Goal: Information Seeking & Learning: Learn about a topic

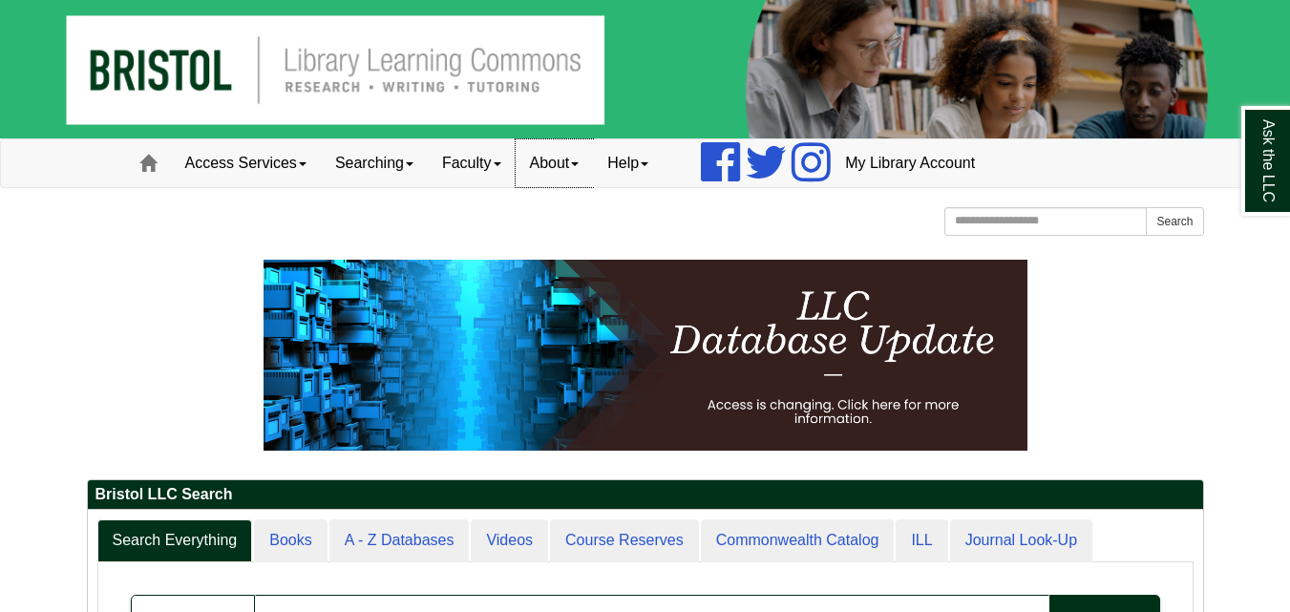
click at [583, 169] on link "About" at bounding box center [554, 163] width 78 height 48
click at [466, 208] on div "Bristol Community College Bristol Community College Library Learning Commons Ho…" at bounding box center [645, 223] width 1117 height 33
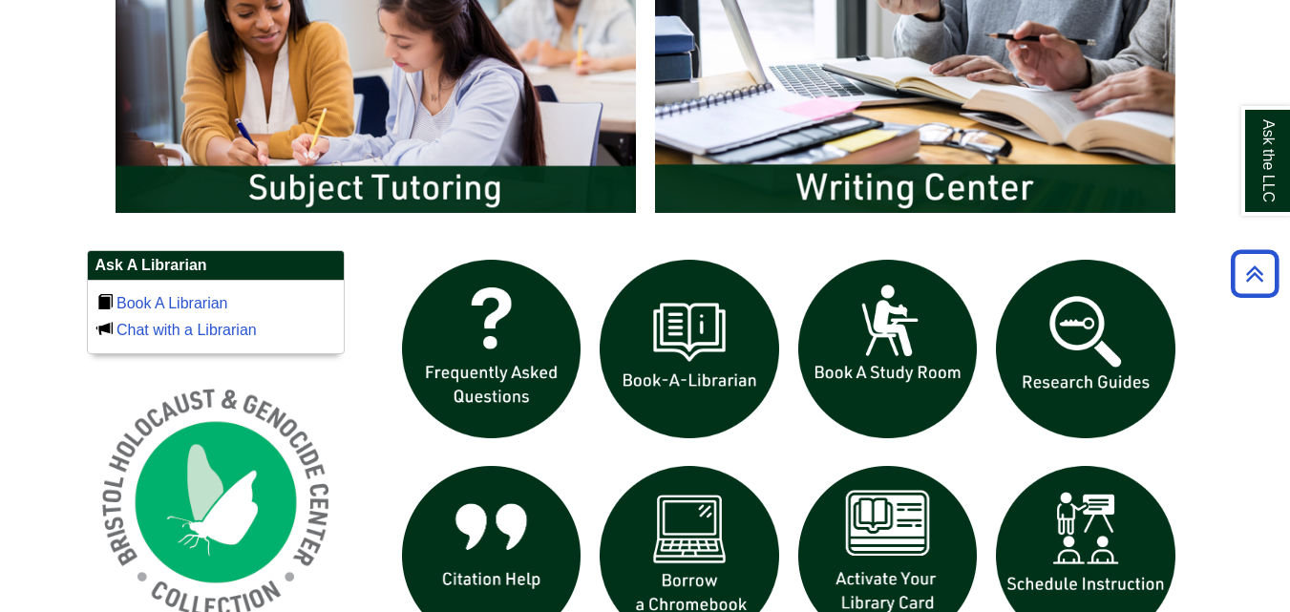
scroll to position [1134, 0]
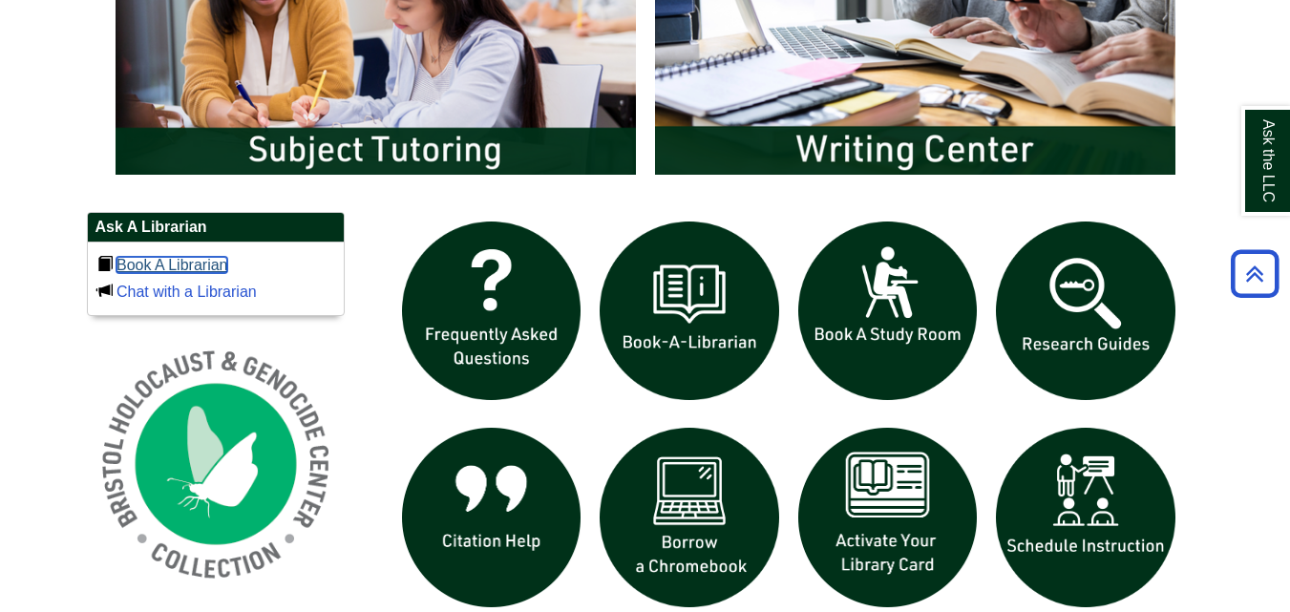
click at [216, 262] on link "Book A Librarian" at bounding box center [172, 265] width 112 height 16
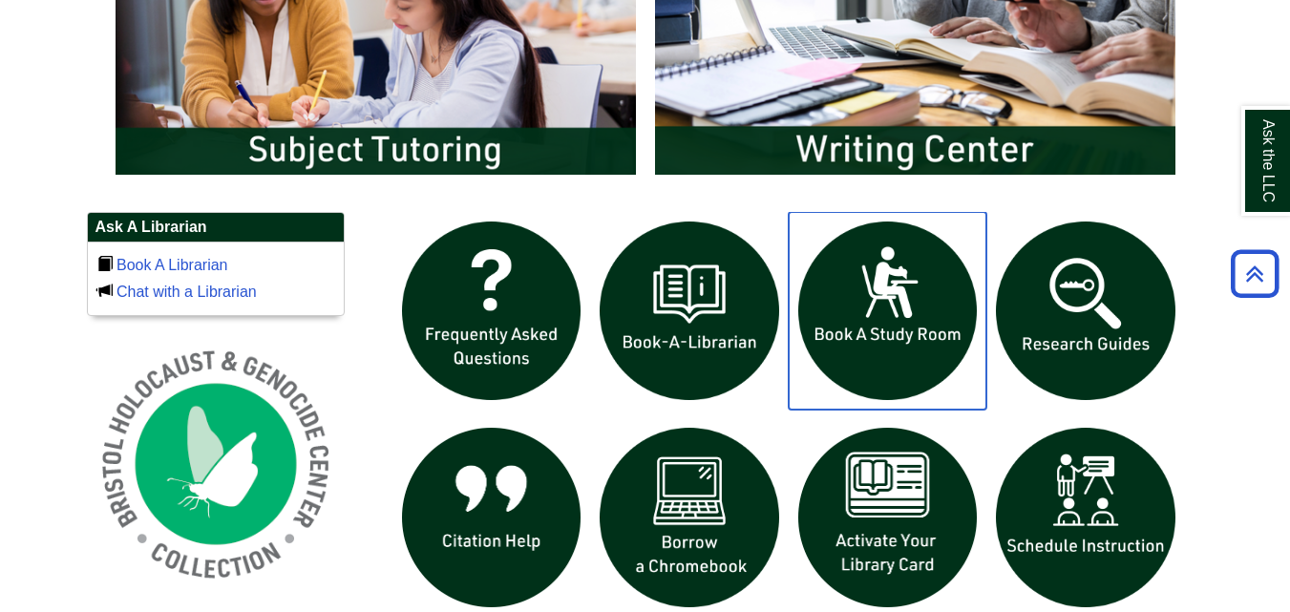
click at [937, 301] on img "slideshow" at bounding box center [887, 311] width 199 height 199
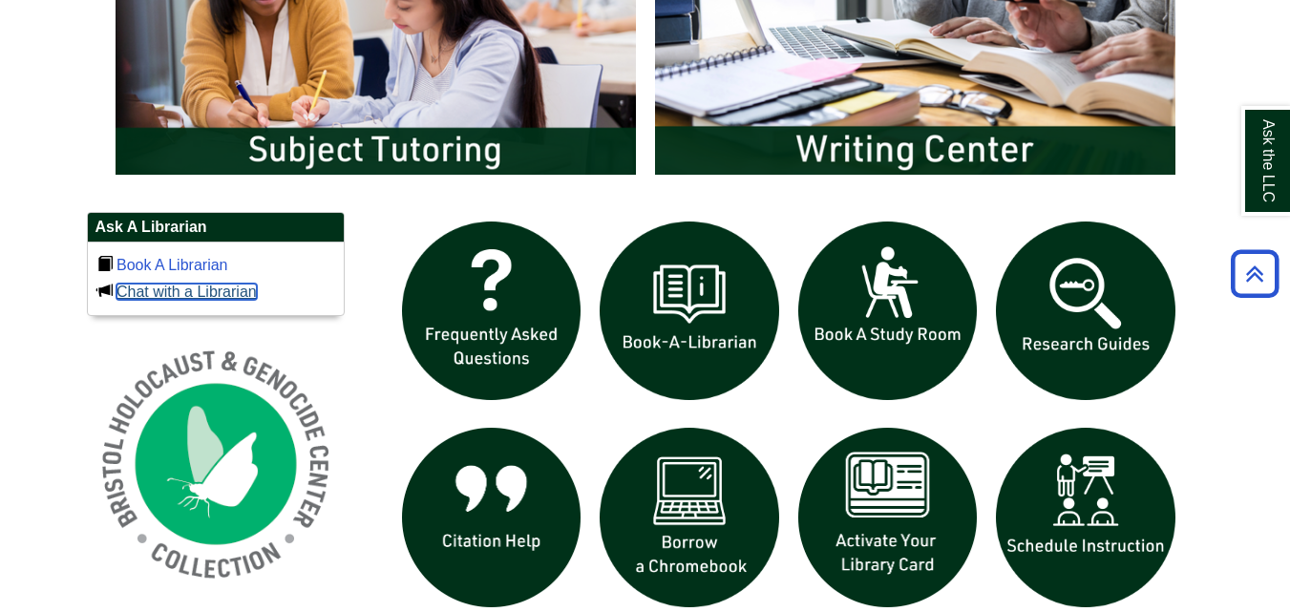
click at [238, 292] on link "Chat with a Librarian" at bounding box center [186, 291] width 140 height 16
click at [165, 262] on link "Book A Librarian" at bounding box center [172, 265] width 112 height 16
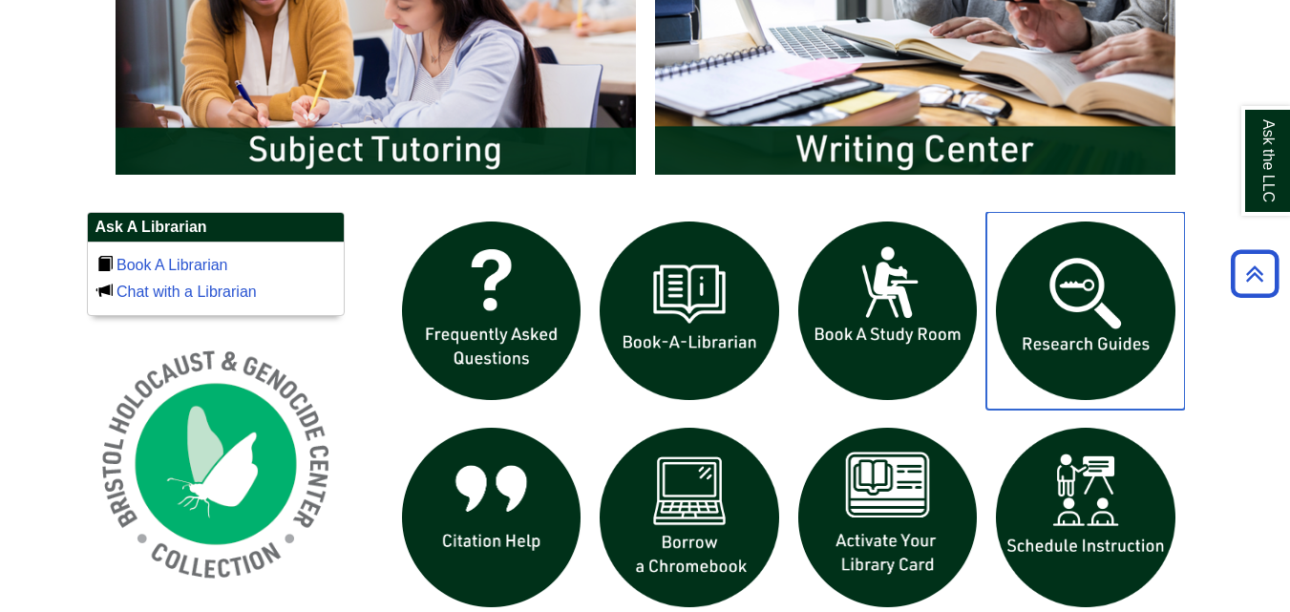
click at [1058, 333] on img "slideshow" at bounding box center [1085, 311] width 199 height 199
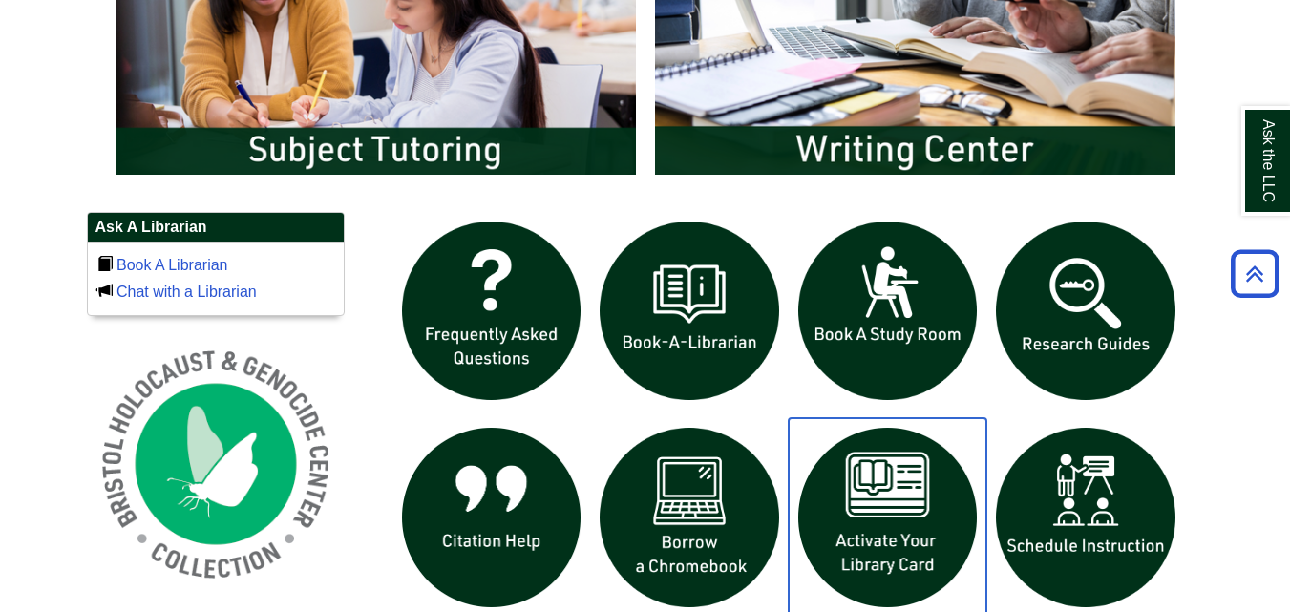
click at [896, 551] on img "slideshow" at bounding box center [887, 517] width 199 height 199
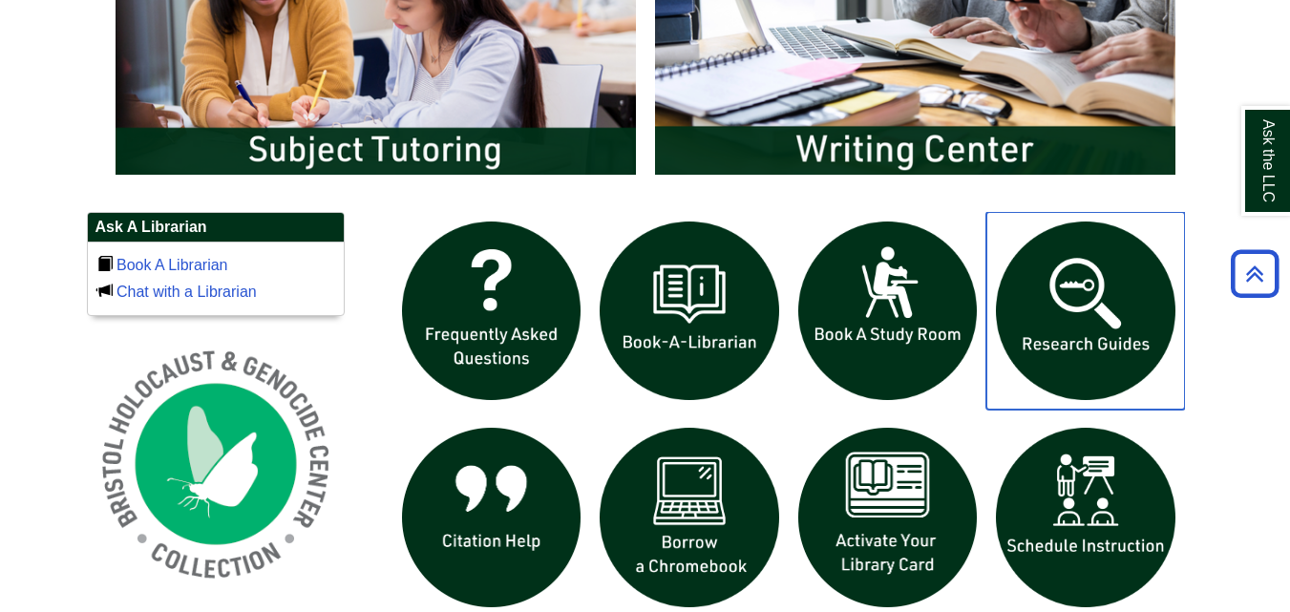
click at [1064, 322] on img "slideshow" at bounding box center [1085, 311] width 199 height 199
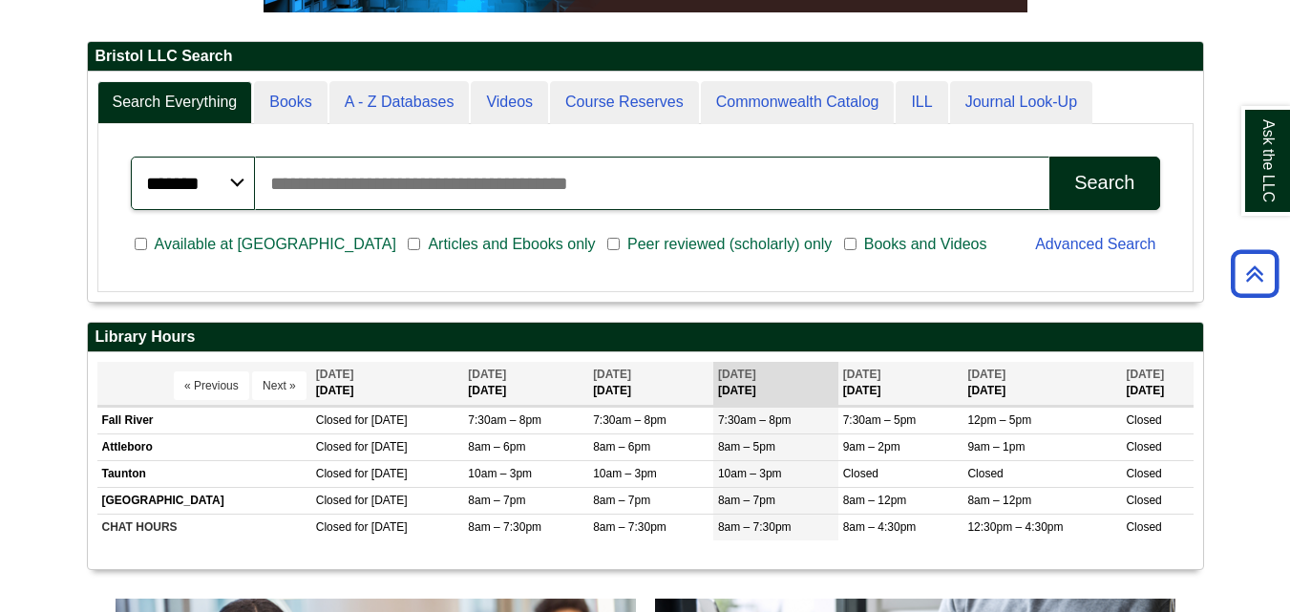
scroll to position [446, 0]
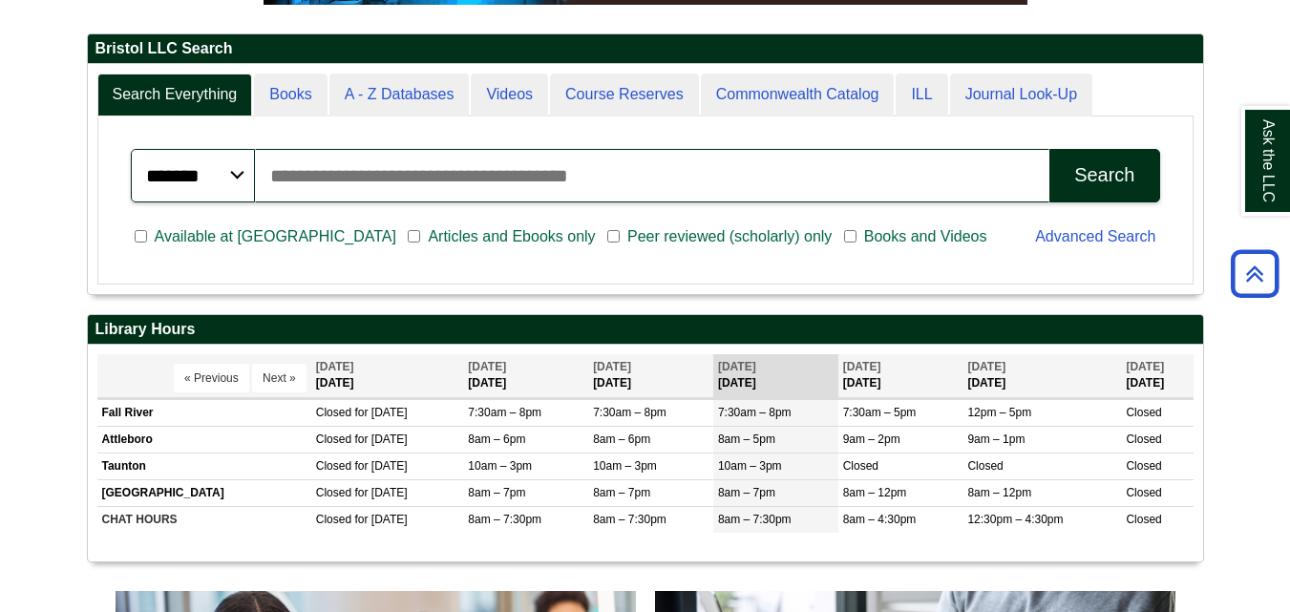
click at [487, 175] on input "Search articles, books, journals & more" at bounding box center [652, 175] width 795 height 53
drag, startPoint x: 487, startPoint y: 175, endPoint x: 346, endPoint y: 153, distance: 142.0
click at [346, 153] on input "Search articles, books, journals & more" at bounding box center [652, 175] width 795 height 53
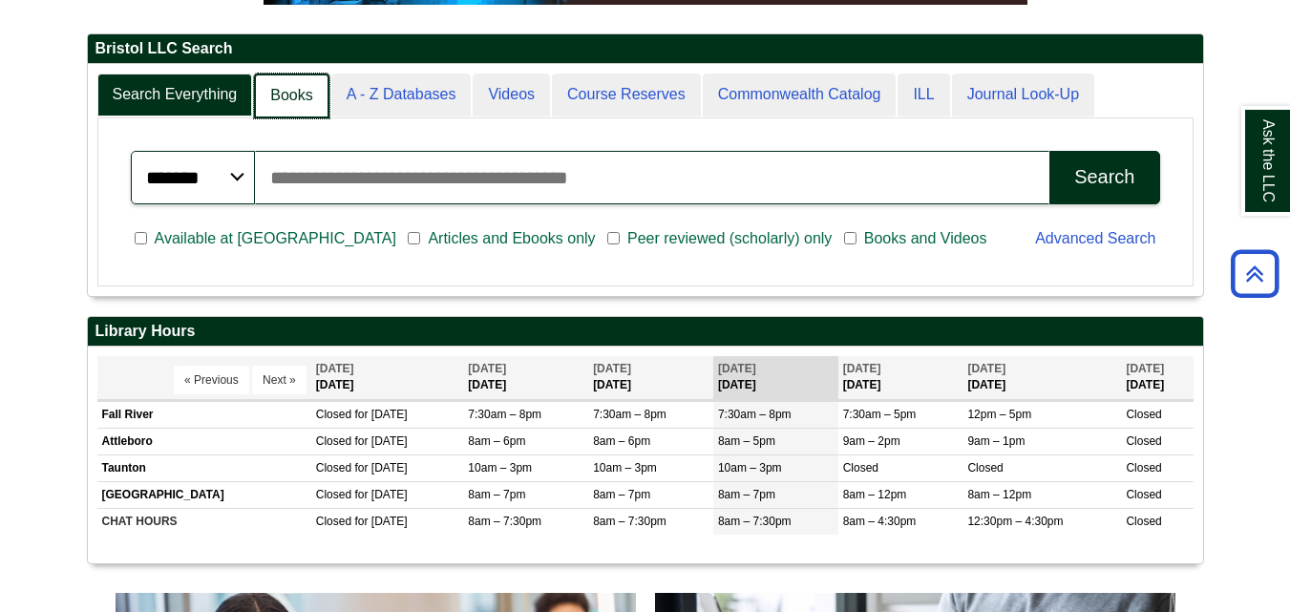
scroll to position [10, 10]
click at [286, 94] on link "Books" at bounding box center [291, 95] width 74 height 45
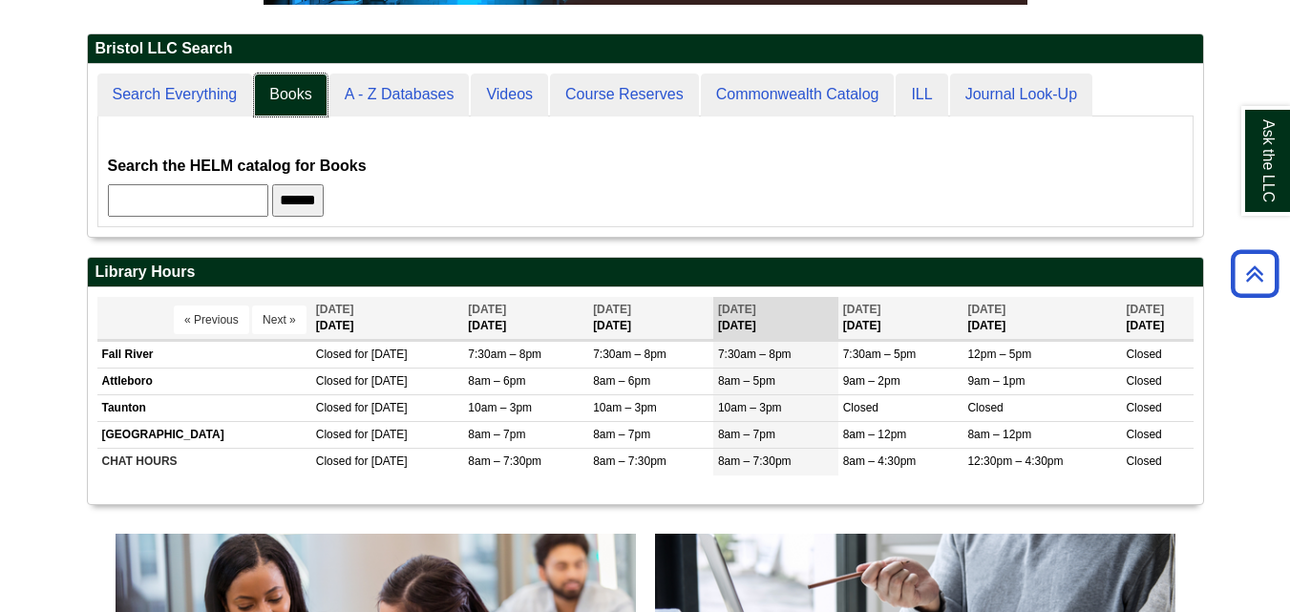
scroll to position [173, 1115]
click at [212, 201] on input "text" at bounding box center [188, 200] width 160 height 32
click at [324, 200] on input "******" at bounding box center [298, 200] width 52 height 32
click at [193, 198] on input "*******" at bounding box center [188, 200] width 160 height 32
type input "*"
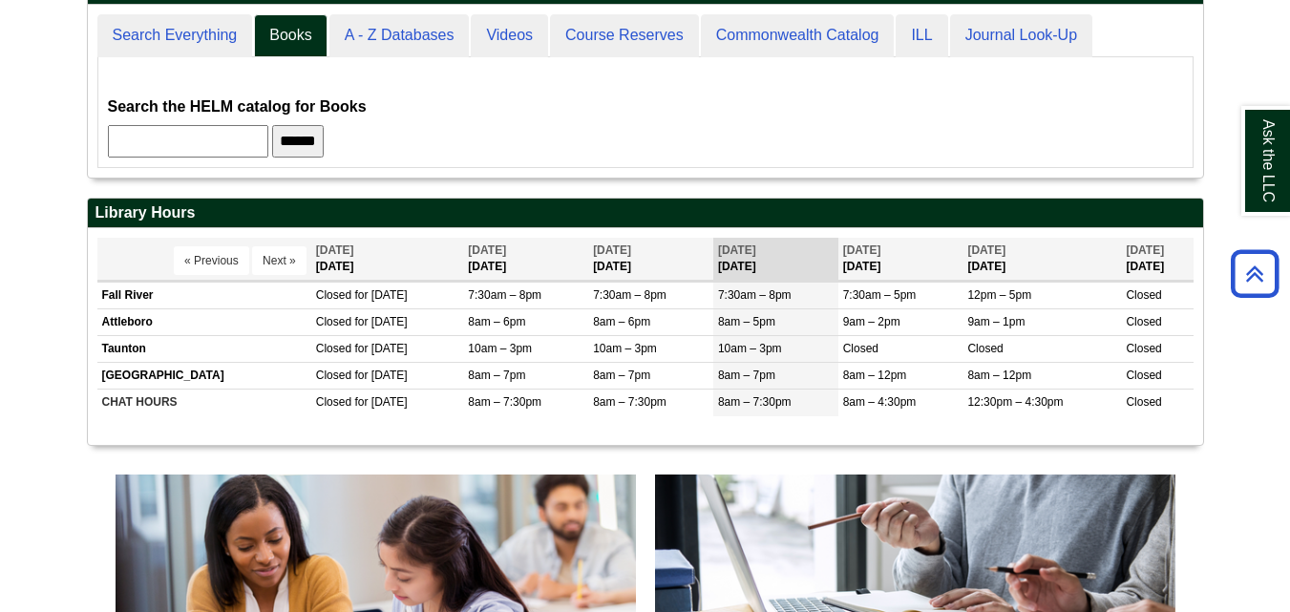
click at [148, 144] on input "text" at bounding box center [188, 141] width 160 height 32
type input "*********"
click at [324, 154] on input "******" at bounding box center [298, 141] width 52 height 32
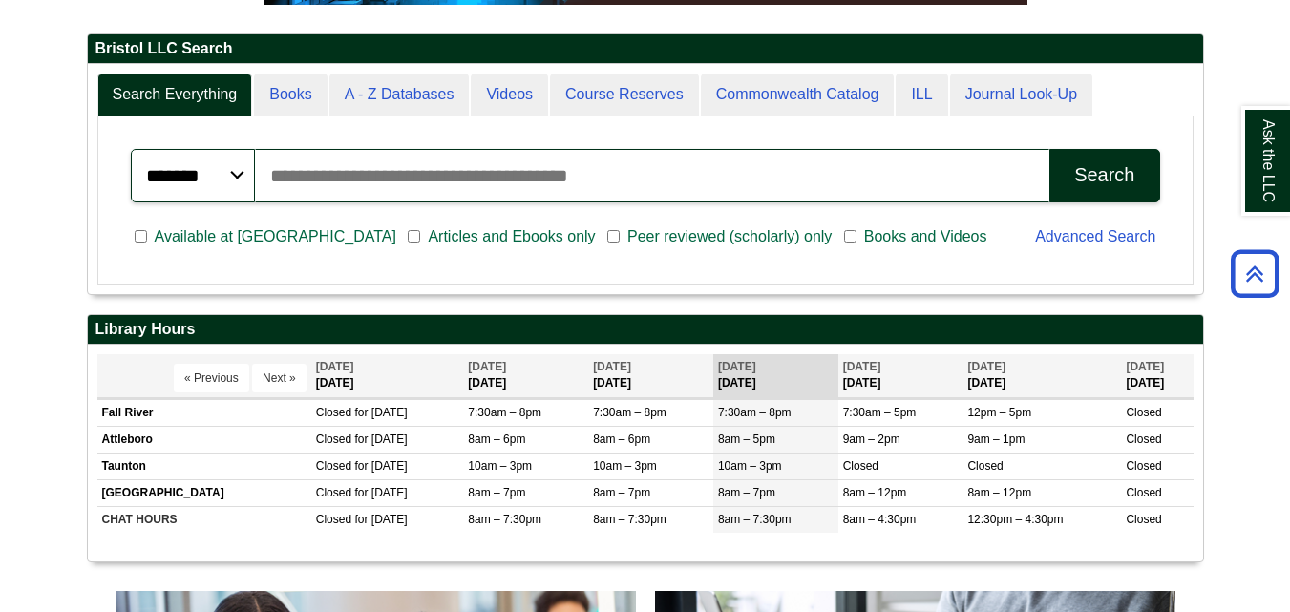
scroll to position [230, 1115]
click at [615, 183] on input "Search articles, books, journals & more" at bounding box center [652, 175] width 795 height 53
type input "*******"
click at [1103, 184] on div "Search" at bounding box center [1104, 175] width 60 height 22
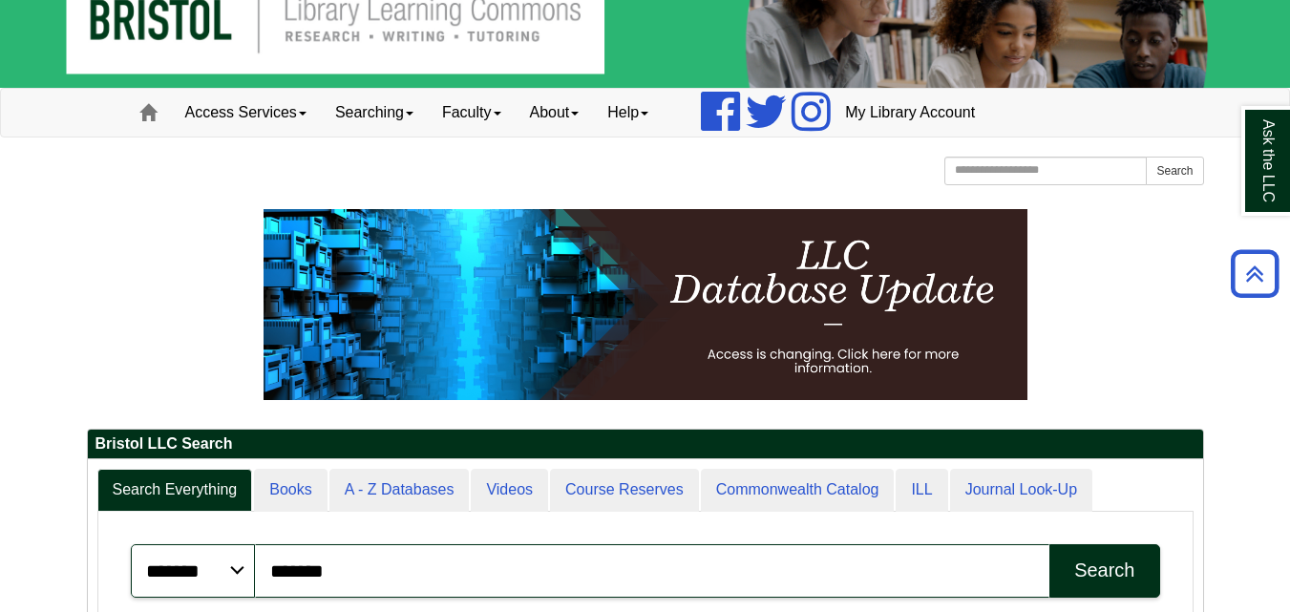
scroll to position [0, 0]
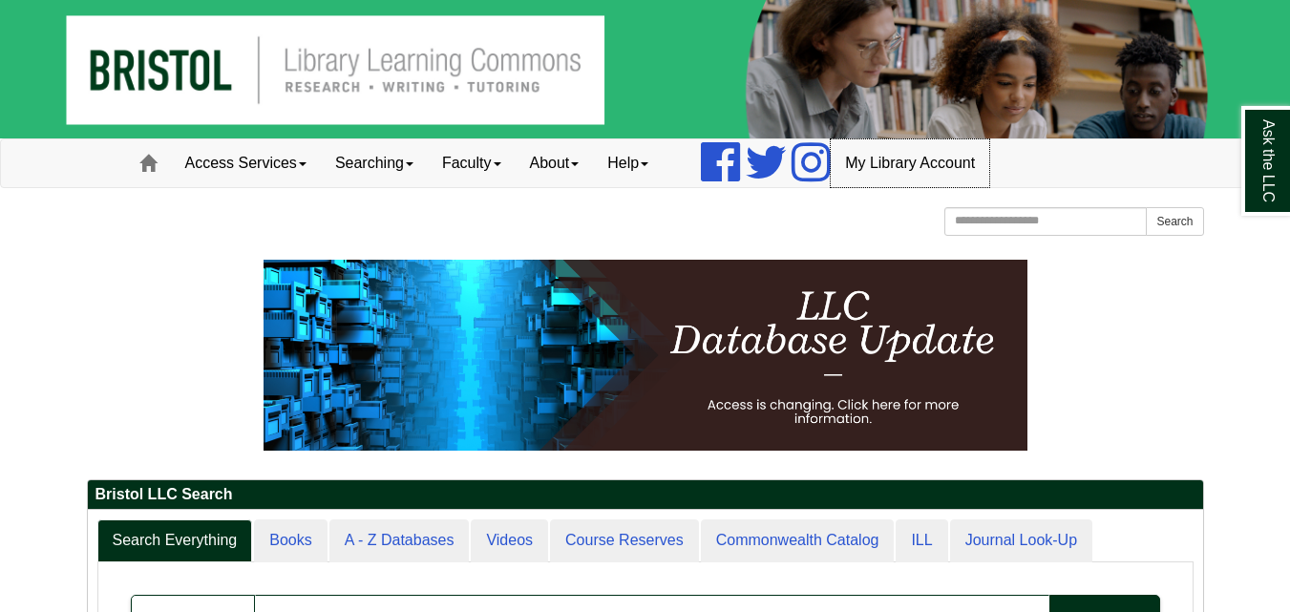
click at [951, 170] on link "My Library Account" at bounding box center [909, 163] width 158 height 48
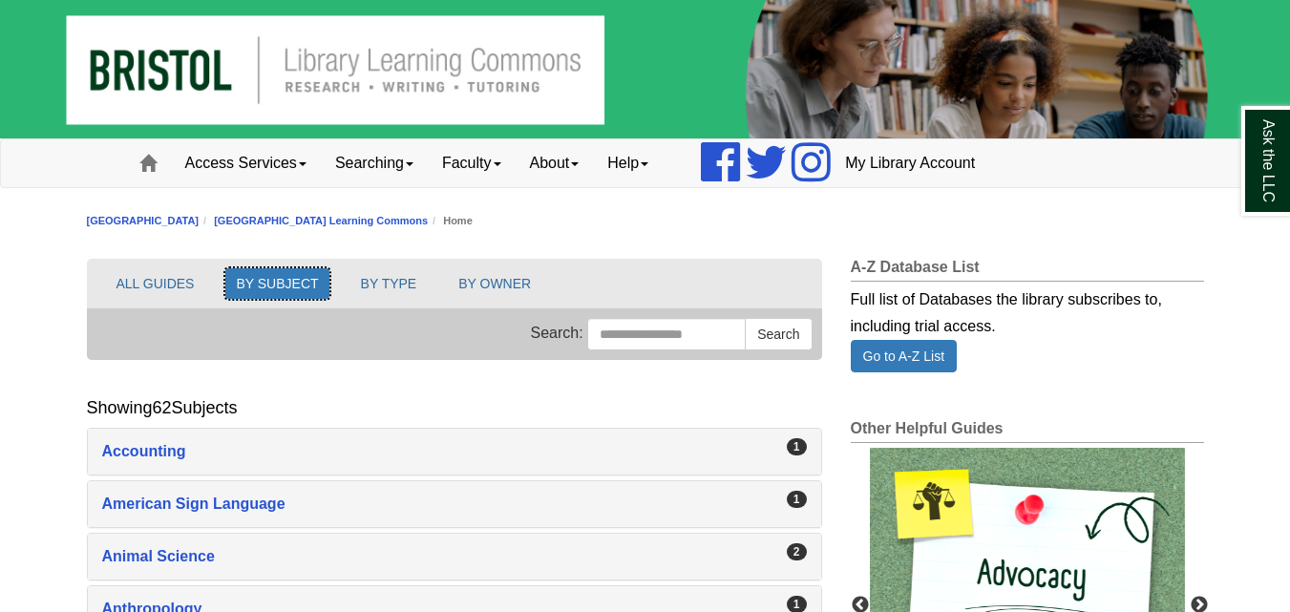
click at [304, 279] on button "BY SUBJECT" at bounding box center [276, 283] width 103 height 31
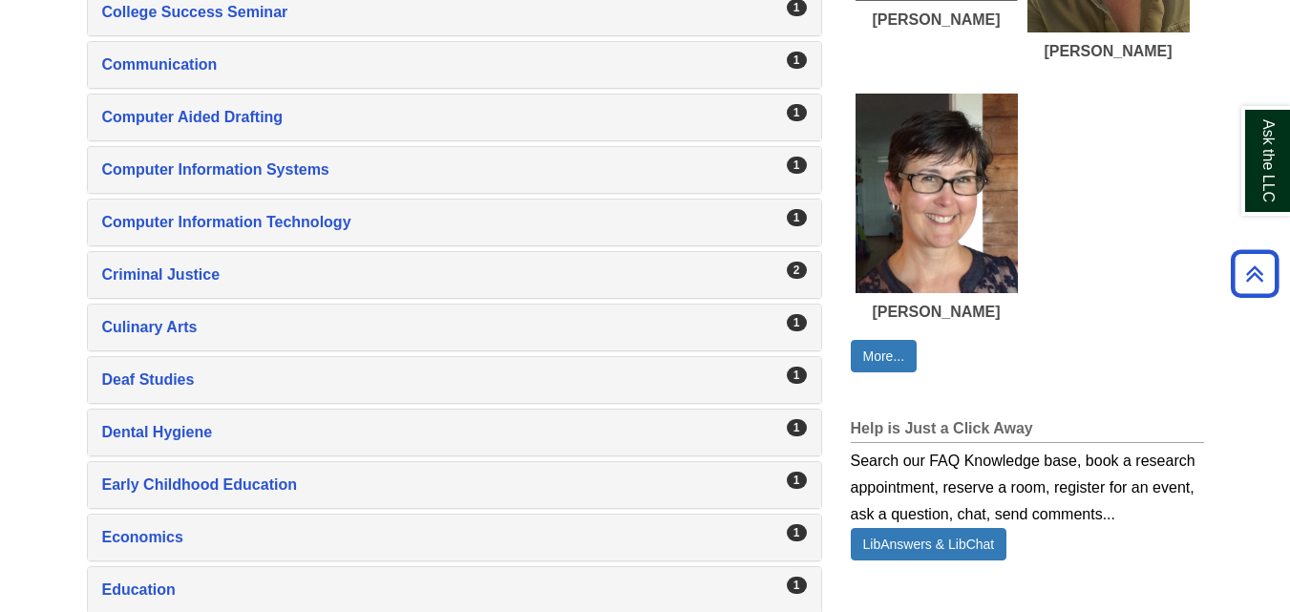
scroll to position [1145, 0]
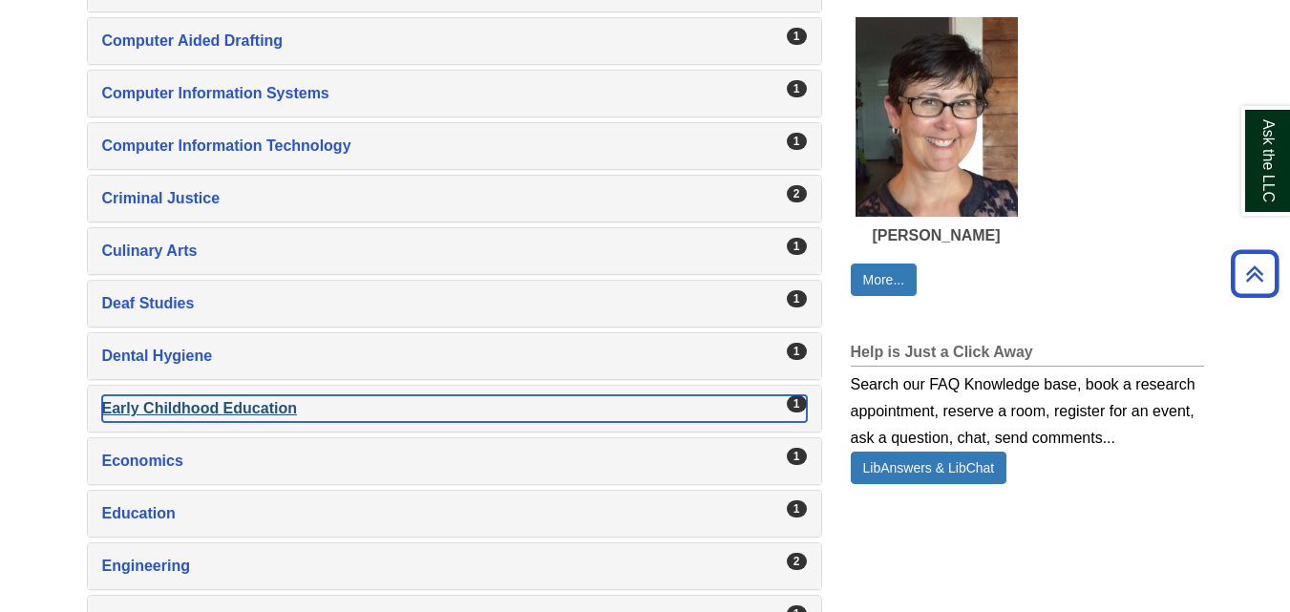
click at [742, 405] on div "Early Childhood Education , 1 guides" at bounding box center [454, 408] width 704 height 27
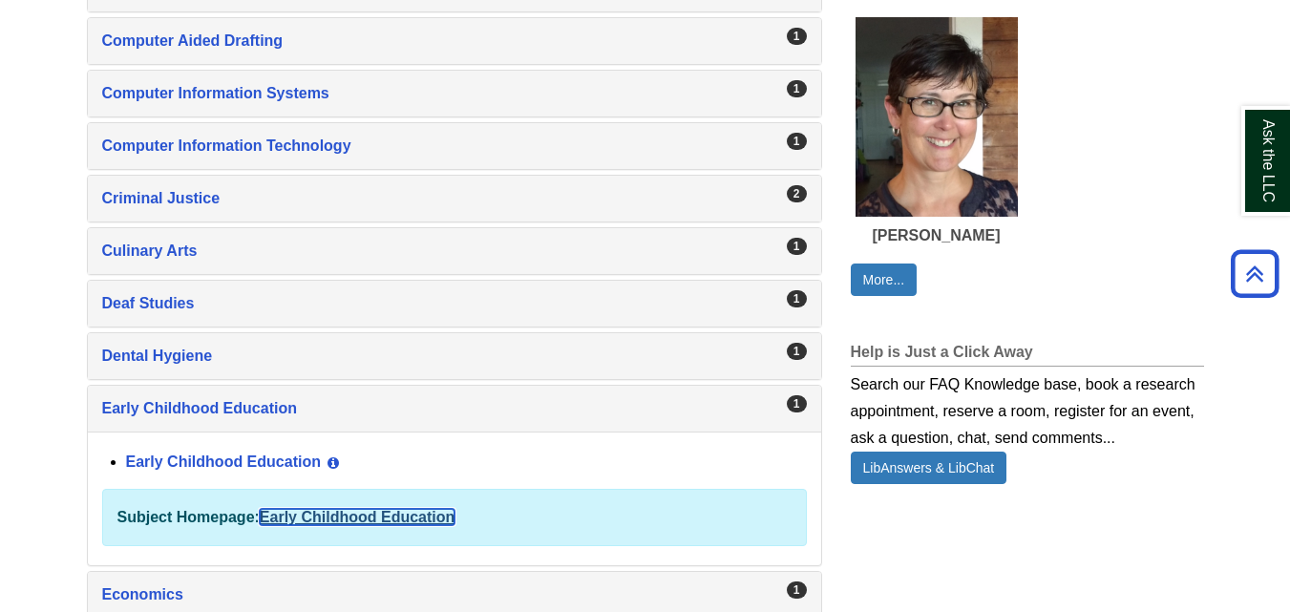
click at [423, 520] on link "Early Childhood Education" at bounding box center [357, 517] width 195 height 16
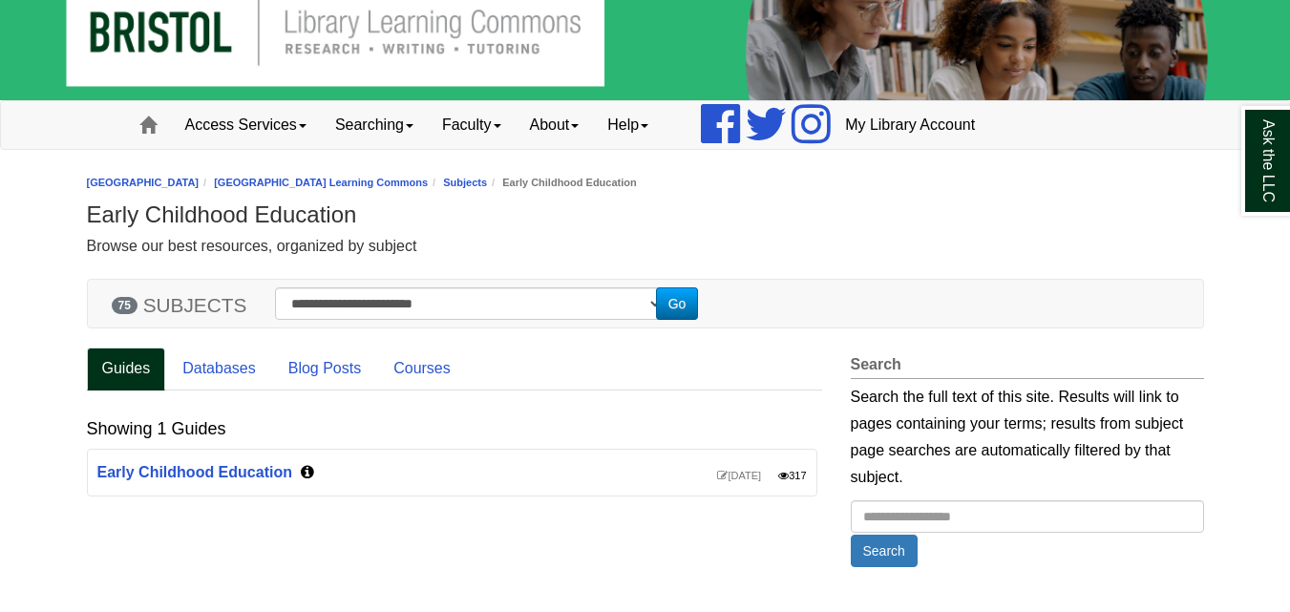
scroll to position [165, 0]
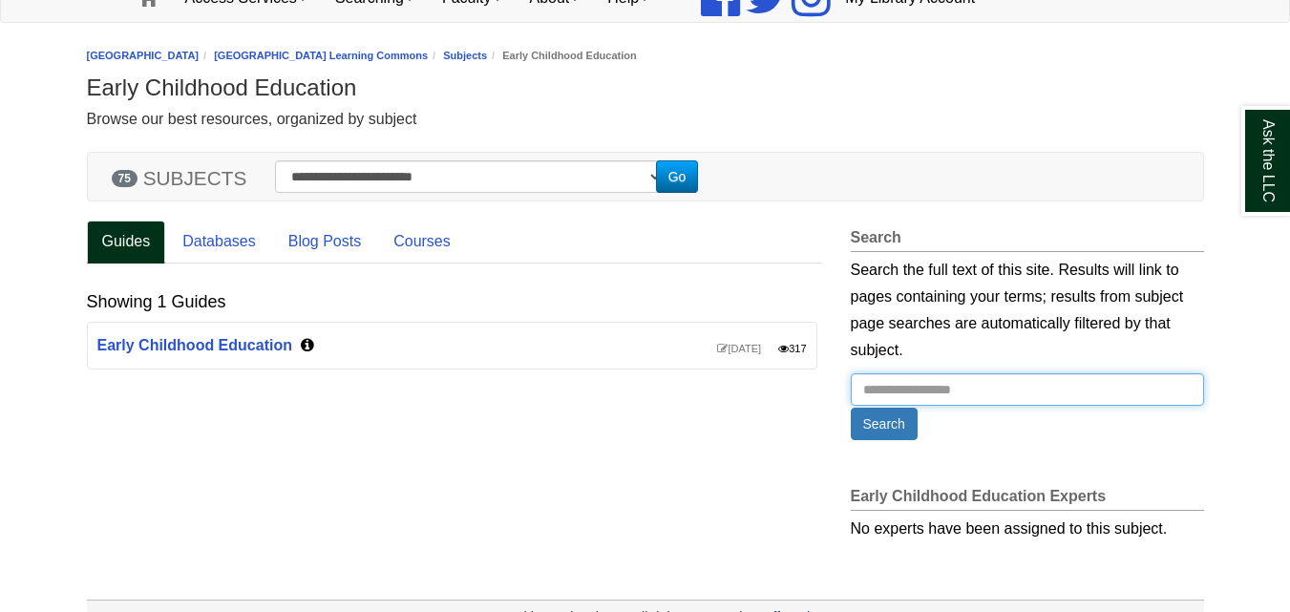
click at [927, 390] on input "Guide Search Terms" at bounding box center [1026, 389] width 353 height 32
type input "*******"
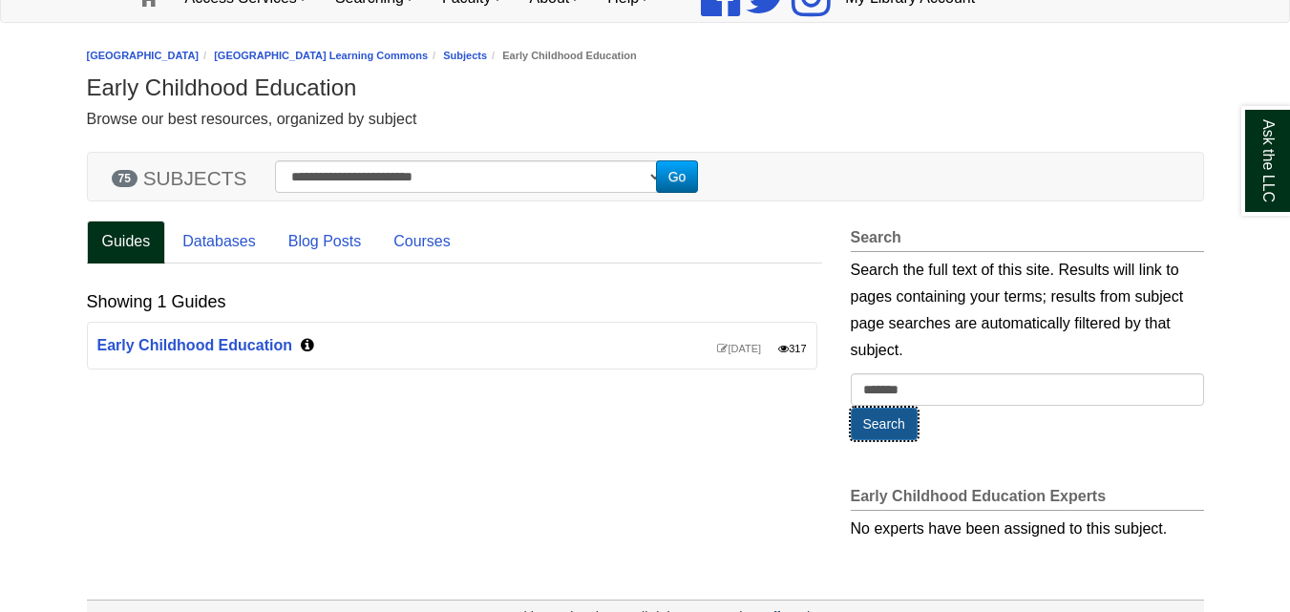
click at [893, 423] on button "Search" at bounding box center [883, 424] width 67 height 32
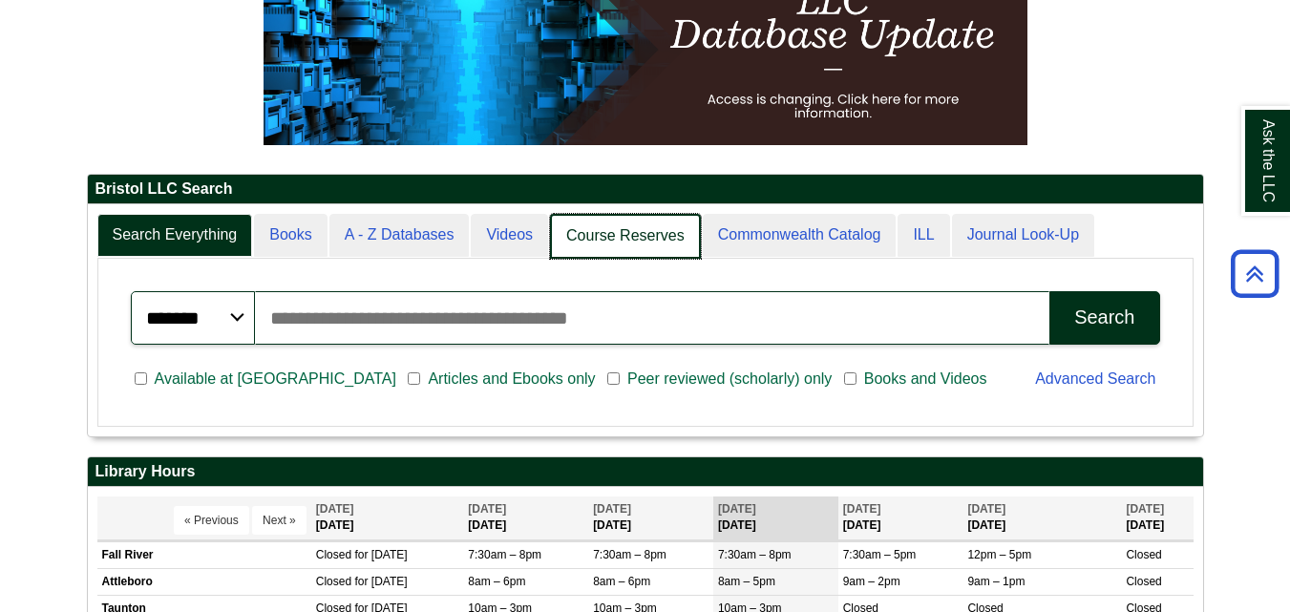
scroll to position [232, 1115]
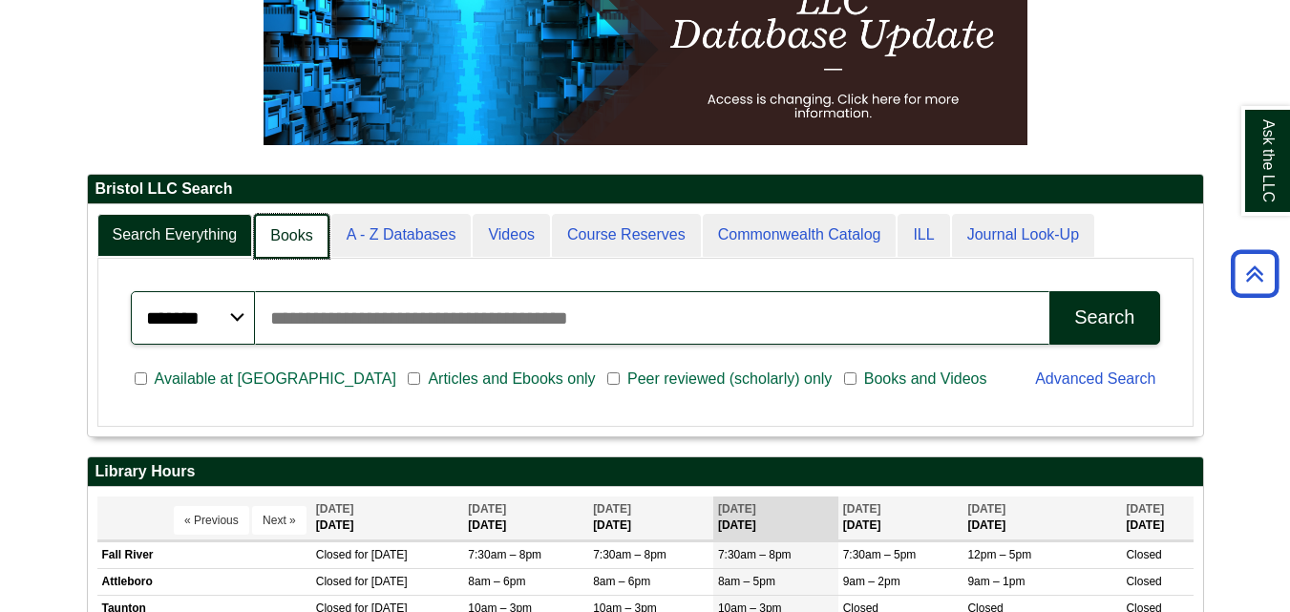
click at [310, 223] on link "Books" at bounding box center [291, 236] width 74 height 45
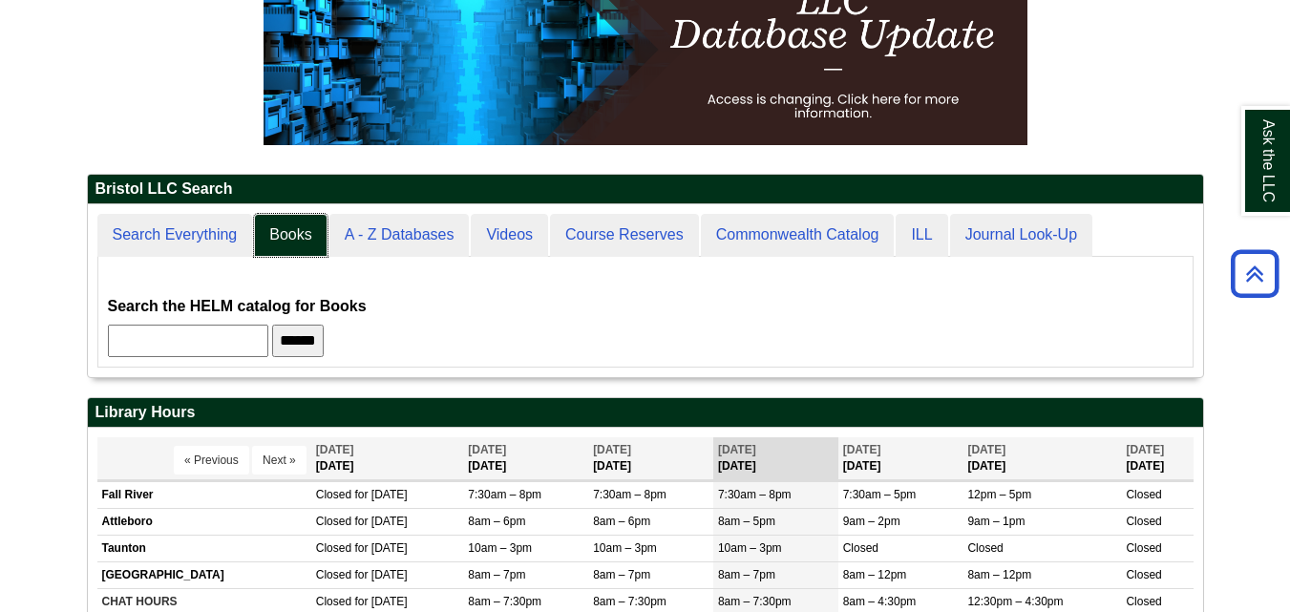
scroll to position [173, 1115]
